Goal: Transaction & Acquisition: Download file/media

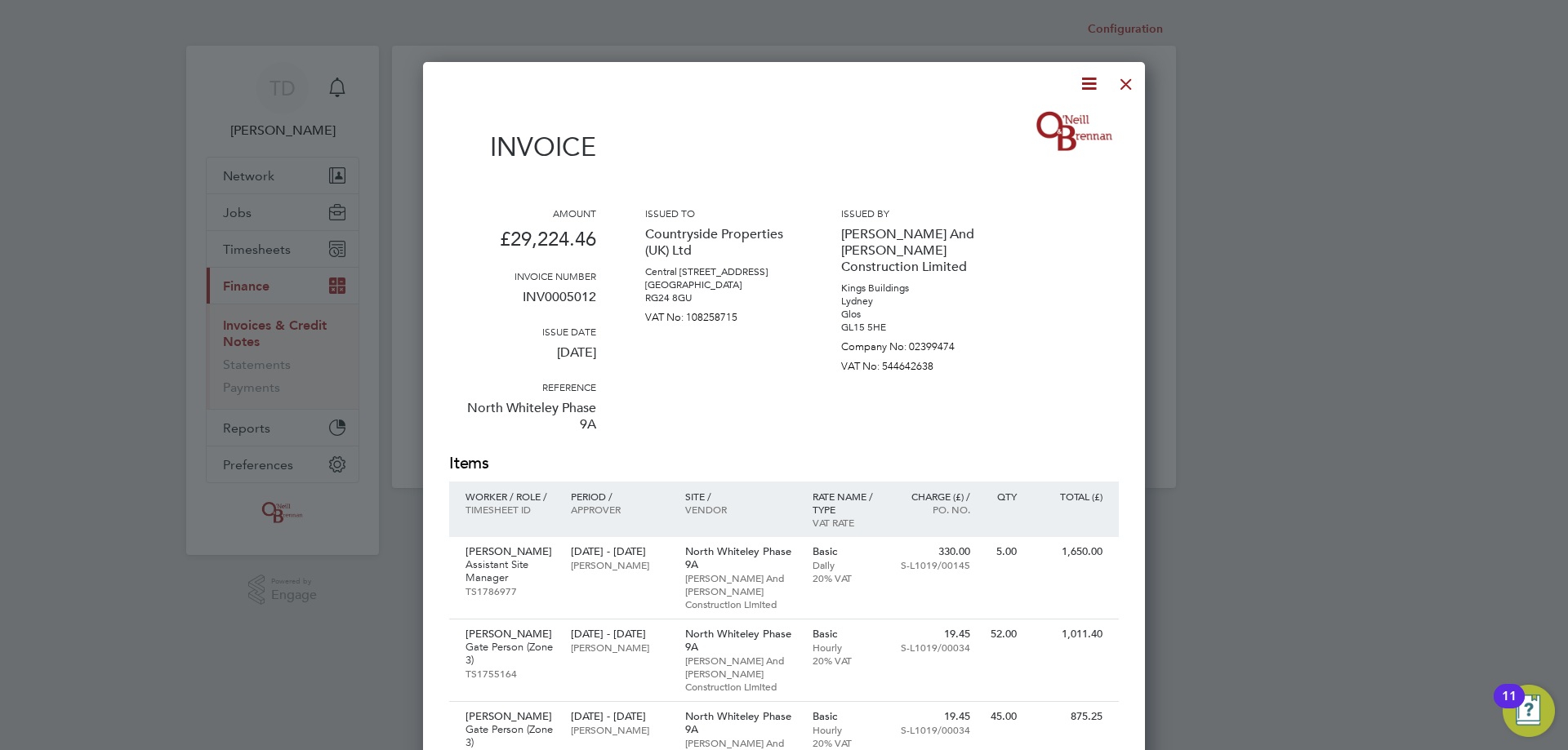
click at [1126, 82] on div at bounding box center [1126, 80] width 29 height 29
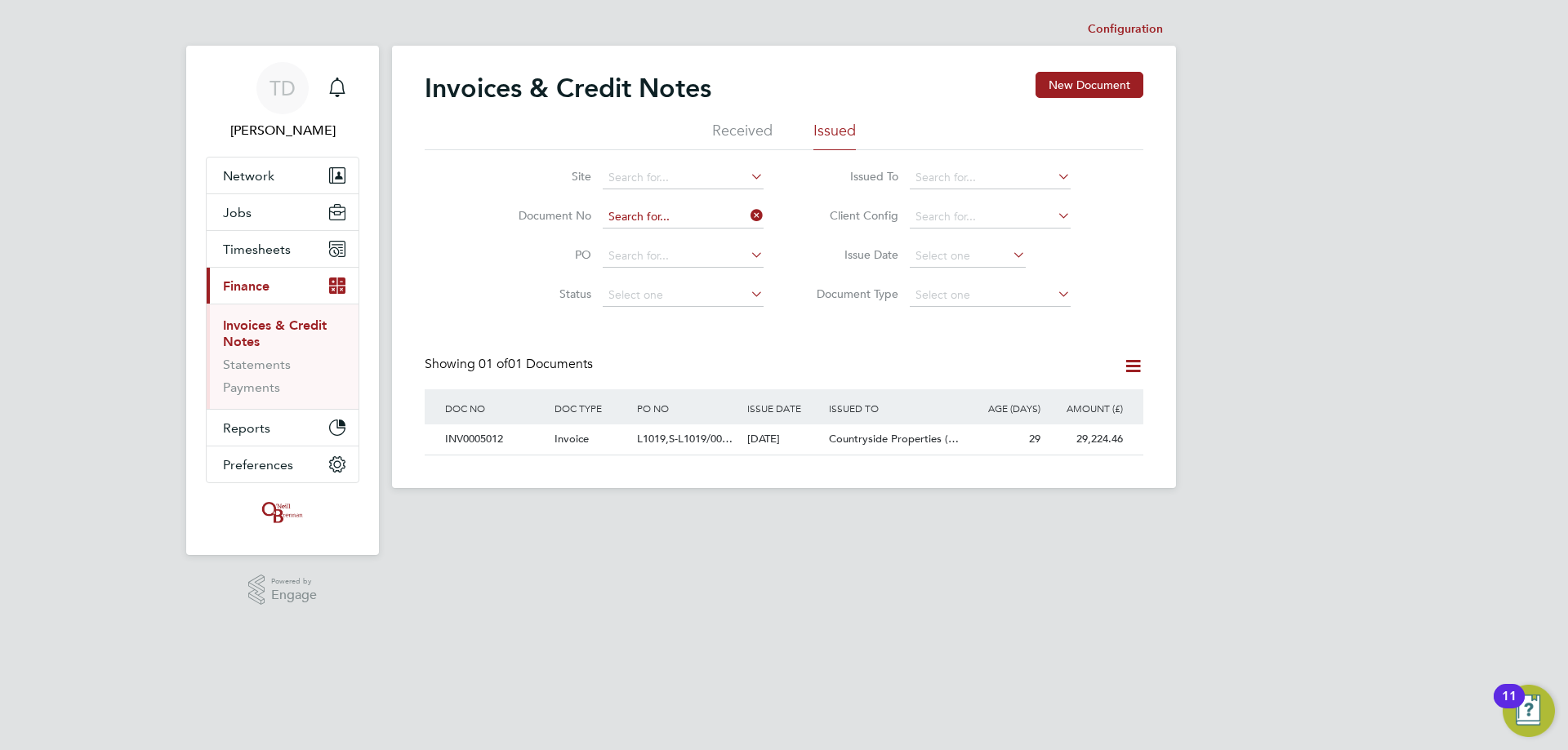
click at [635, 214] on input at bounding box center [683, 217] width 161 height 23
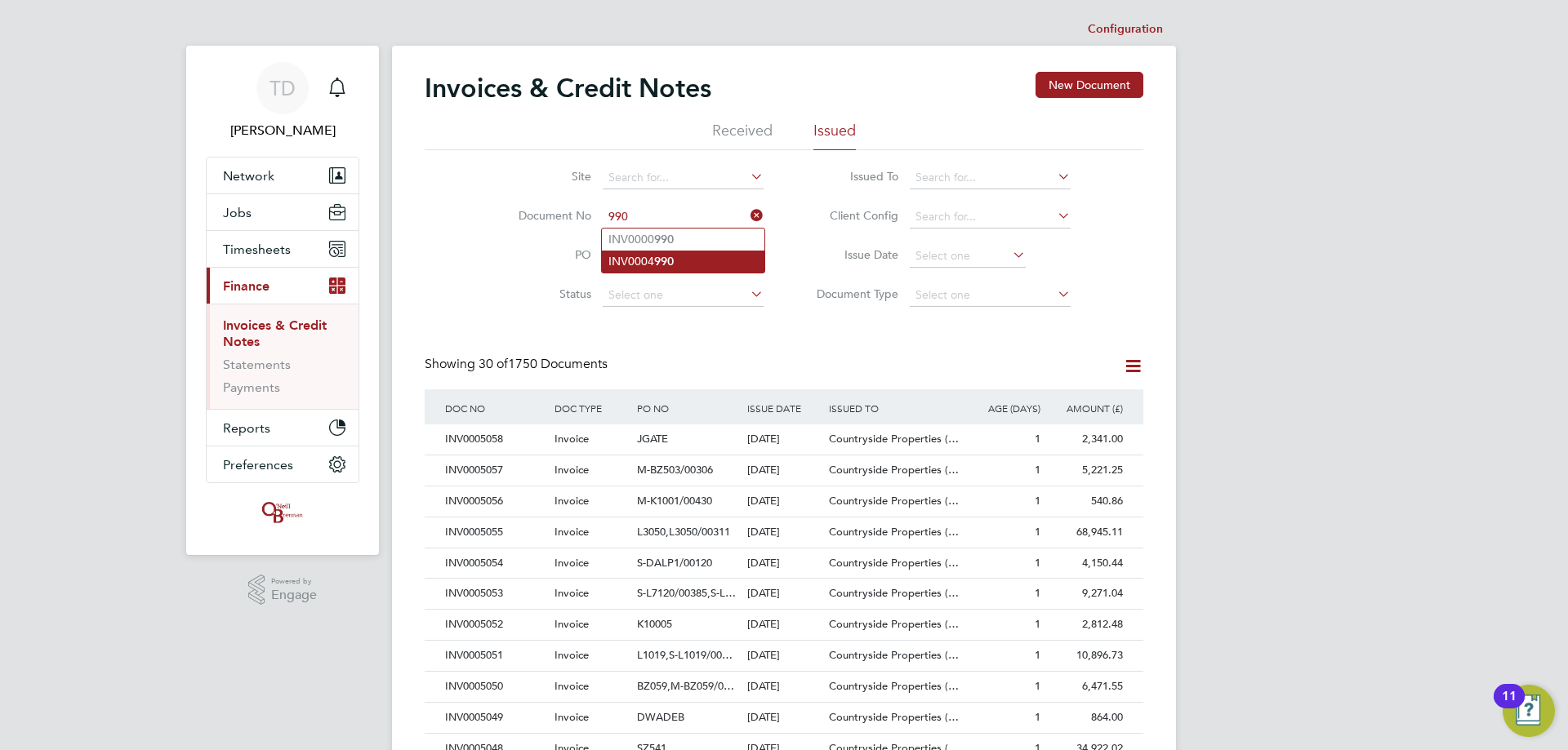
click at [644, 262] on li "INV0004 990" at bounding box center [683, 261] width 162 height 22
type input "INV0004990"
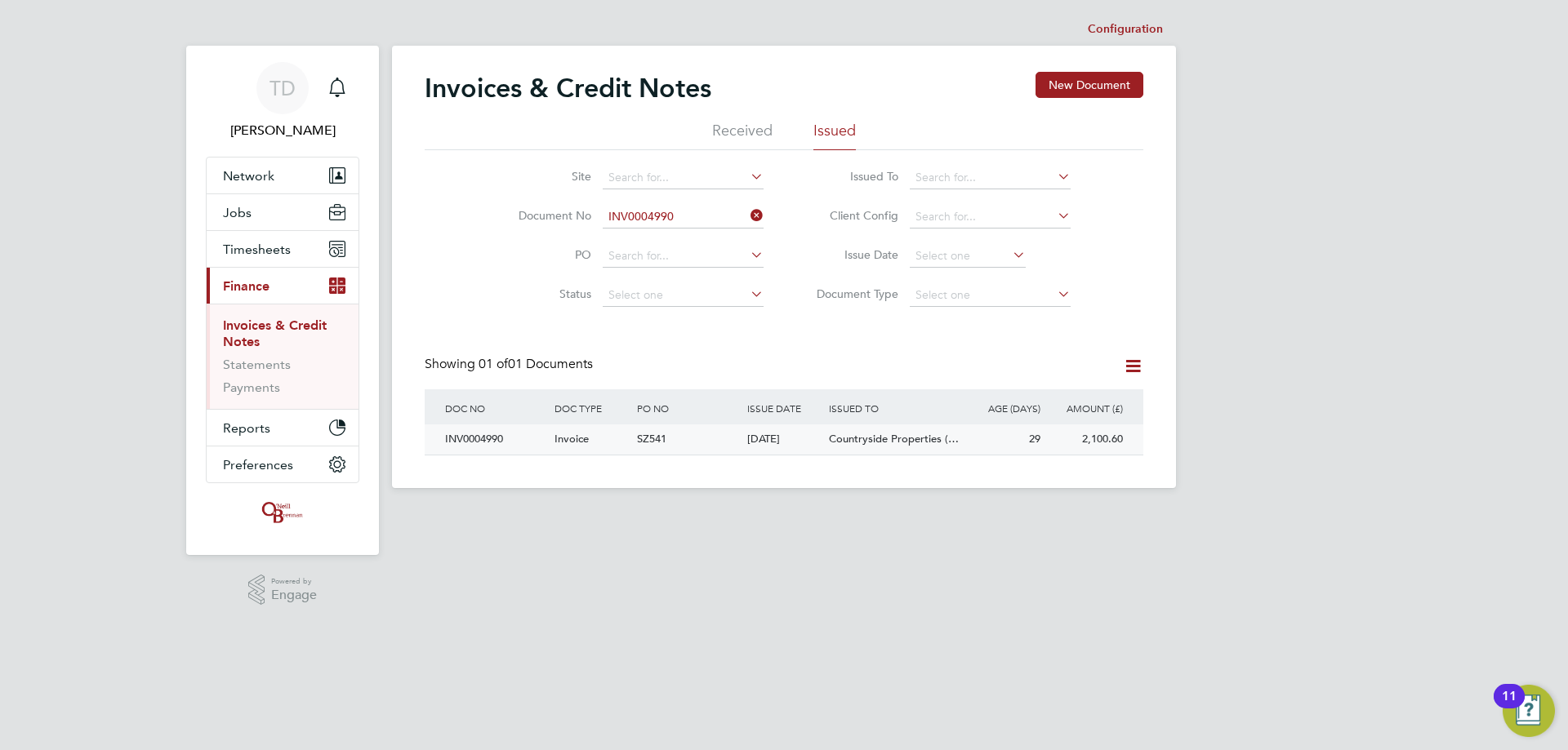
click at [503, 433] on div "INV0004990" at bounding box center [496, 439] width 110 height 30
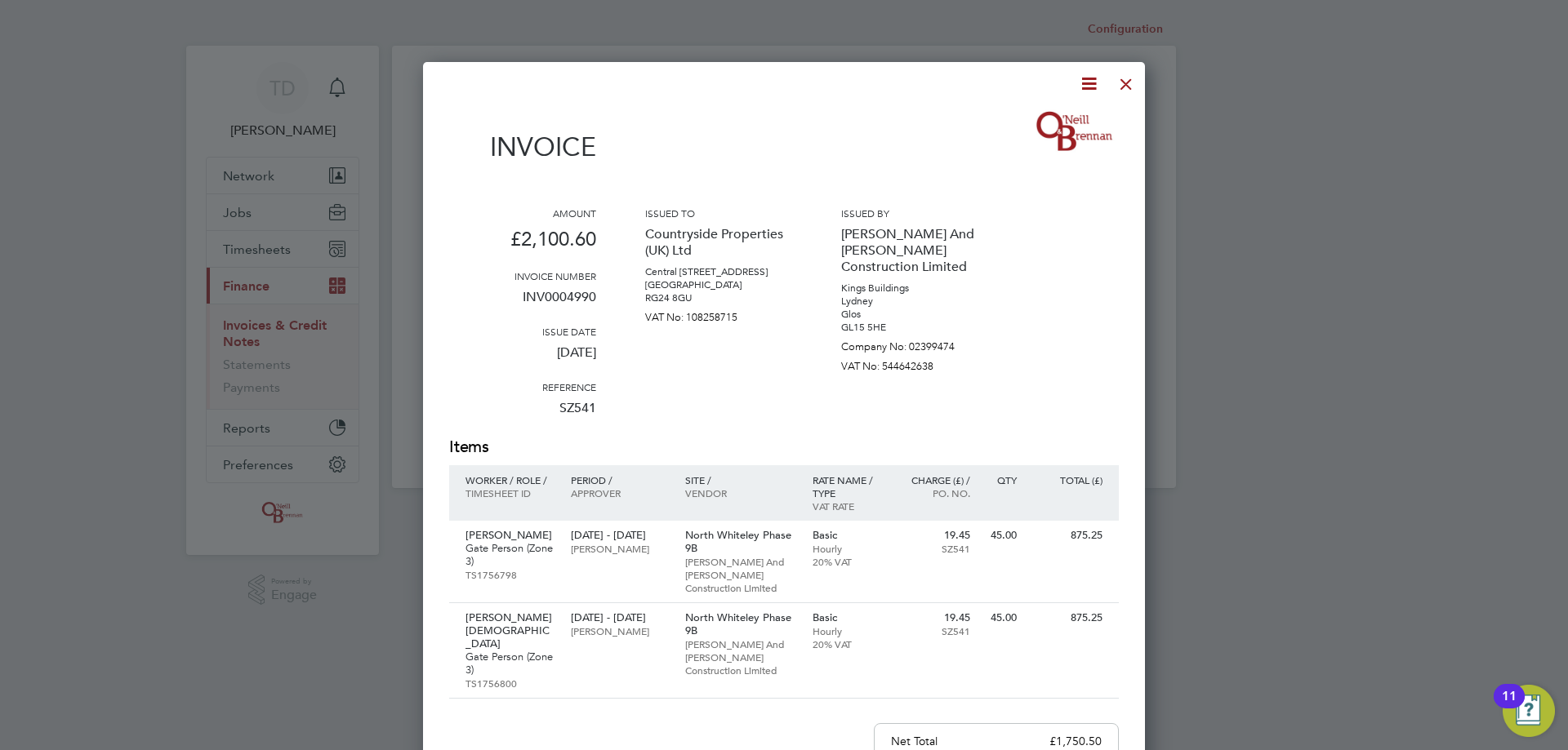
click at [1082, 80] on icon at bounding box center [1089, 84] width 21 height 21
click at [1027, 112] on li "Download Invoice" at bounding box center [1039, 122] width 113 height 23
click at [1119, 88] on div at bounding box center [1126, 80] width 29 height 29
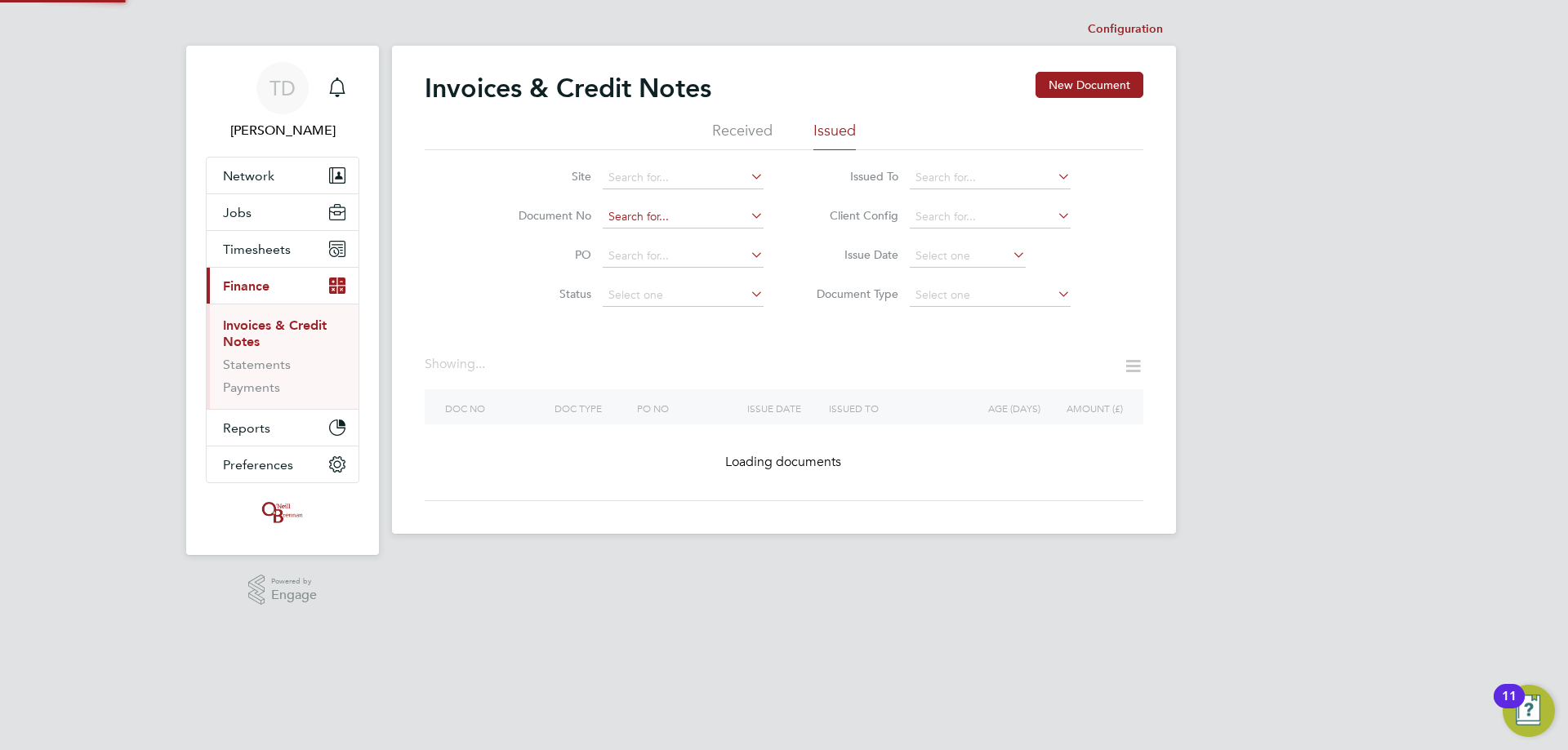
click at [655, 210] on input at bounding box center [683, 217] width 161 height 23
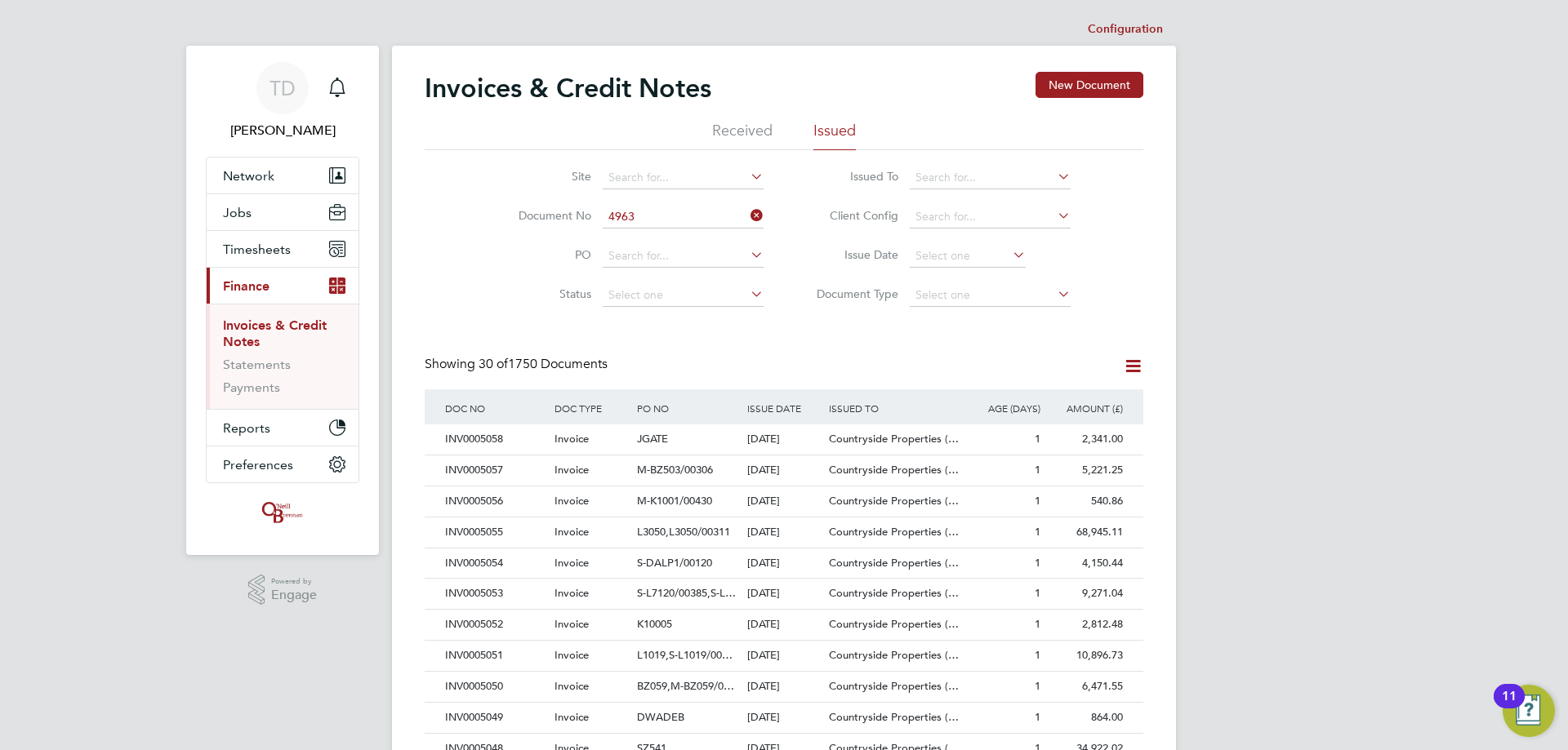
click at [642, 238] on li "INV000 4963" at bounding box center [683, 239] width 162 height 22
type input "INV0004963"
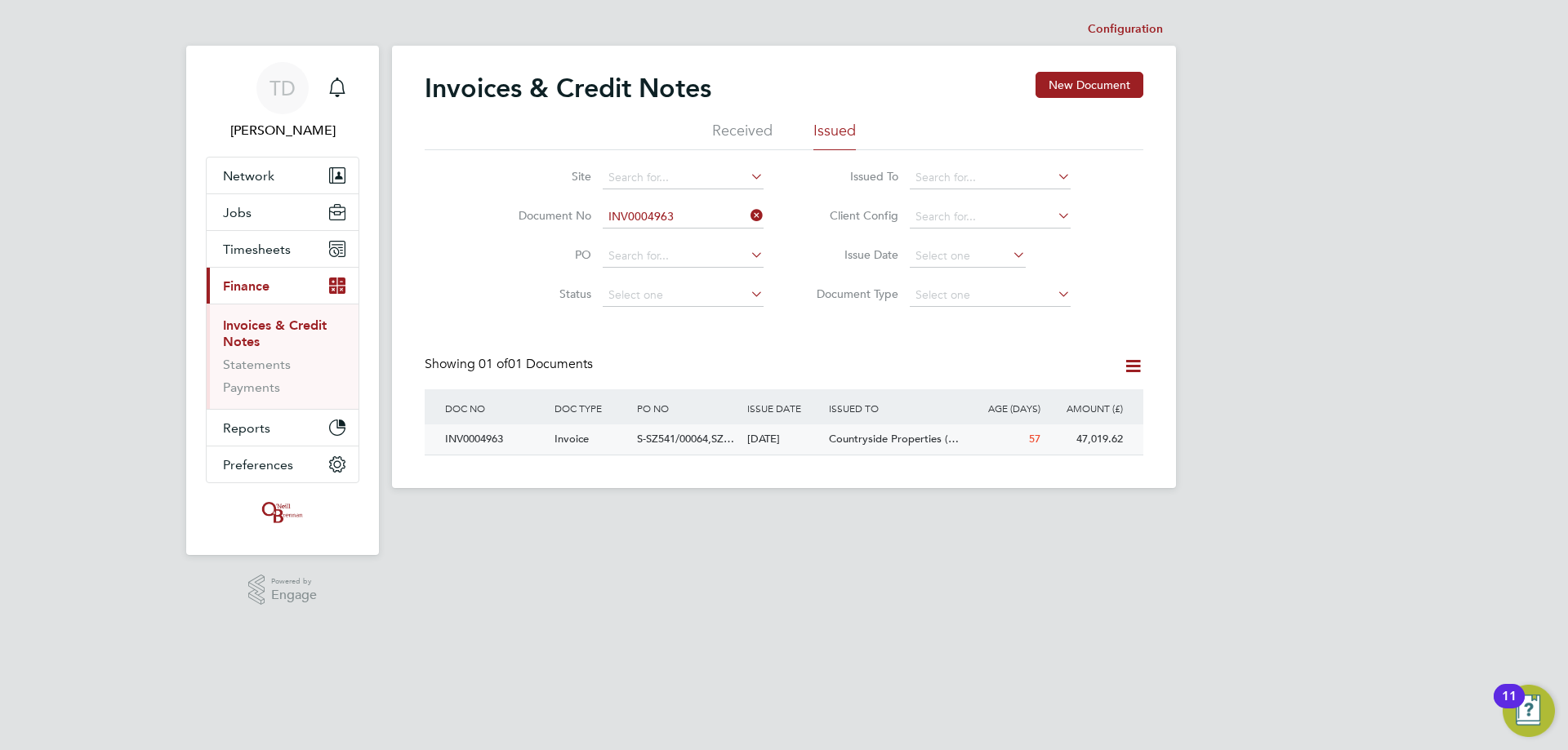
click at [471, 436] on div "INV0004963" at bounding box center [496, 439] width 110 height 30
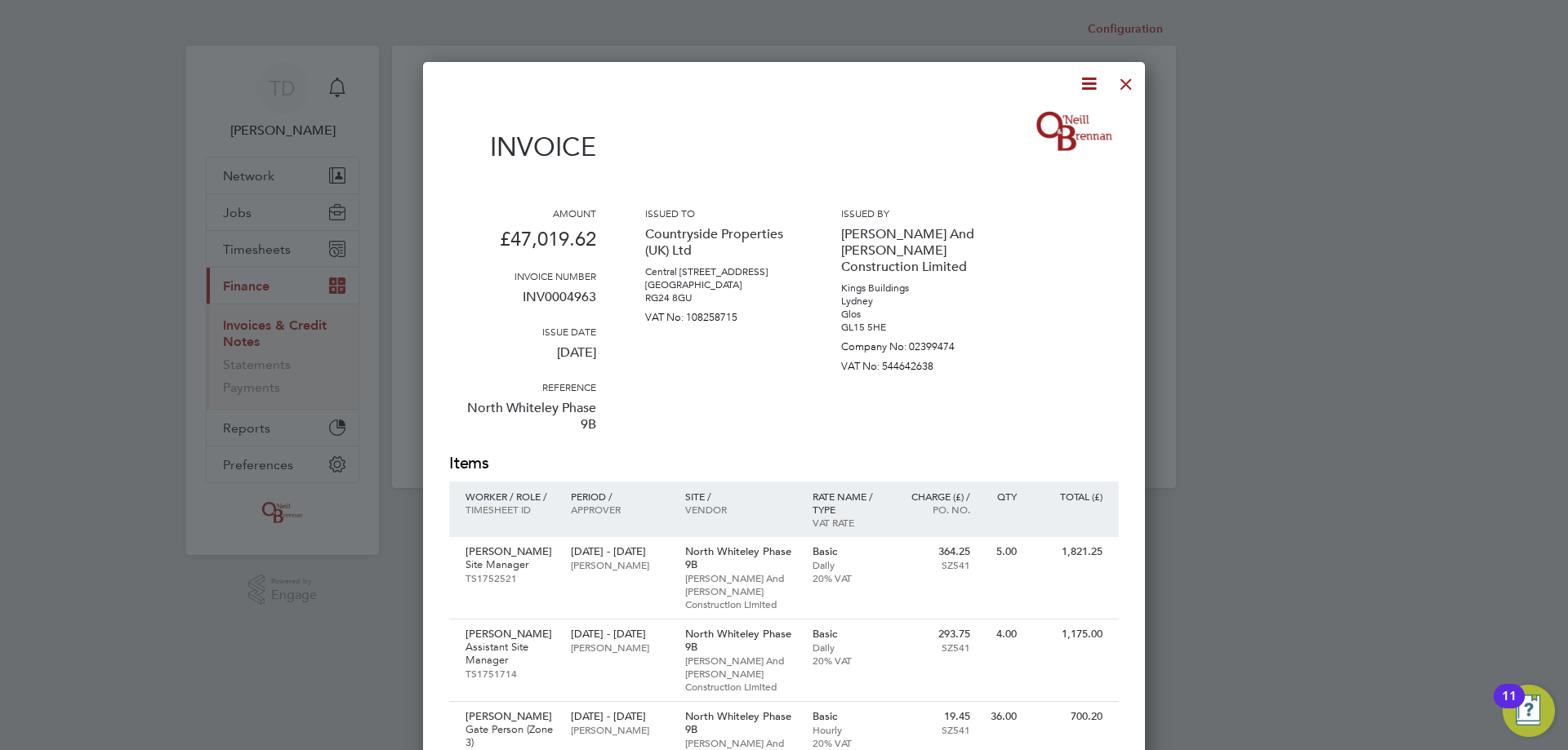
click at [1094, 84] on icon at bounding box center [1089, 84] width 21 height 21
click at [1038, 130] on li "Download Invoice" at bounding box center [1039, 122] width 113 height 23
